Goal: Information Seeking & Learning: Learn about a topic

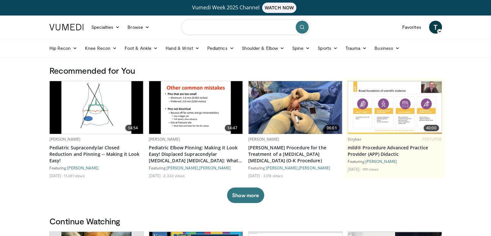
click at [218, 28] on input "Search topics, interventions" at bounding box center [245, 27] width 129 height 16
type input "**********"
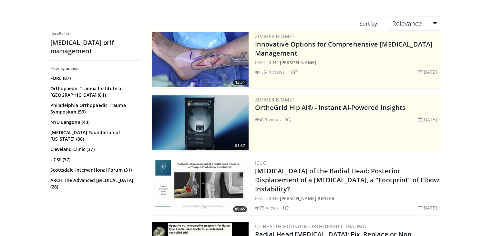
scroll to position [65, 0]
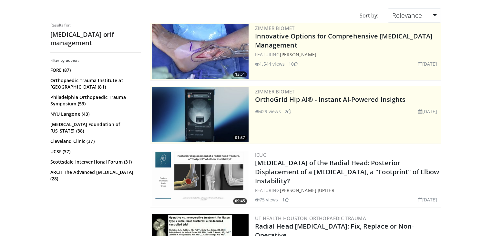
click at [196, 171] on img at bounding box center [200, 177] width 97 height 55
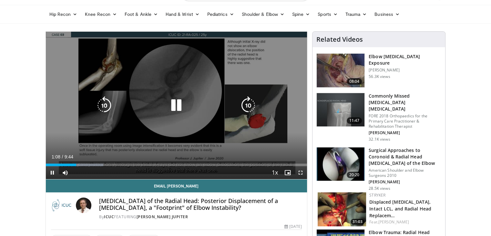
scroll to position [32, 0]
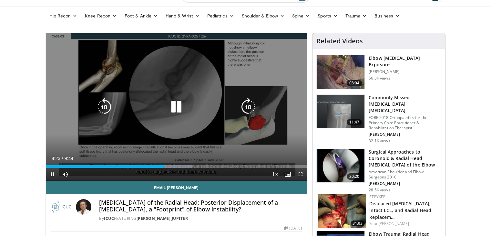
click at [174, 111] on icon "Video Player" at bounding box center [176, 107] width 18 height 18
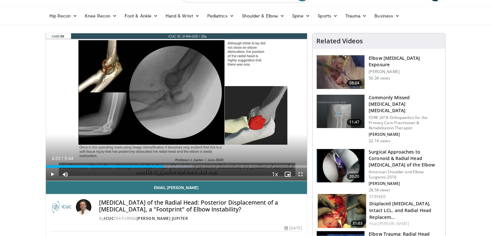
click at [174, 111] on div "10 seconds Tap to unmute" at bounding box center [177, 106] width 262 height 147
